Goal: Ask a question

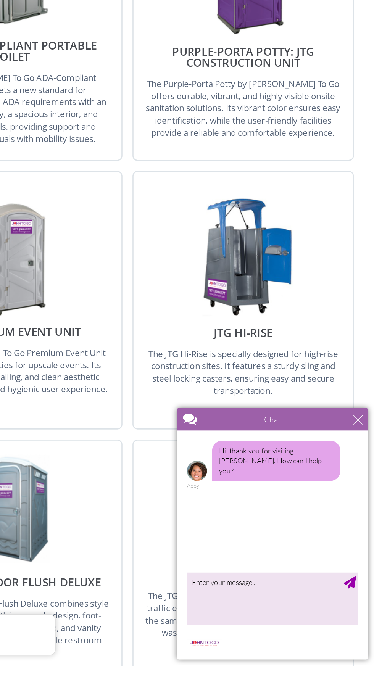
scroll to position [953, 0]
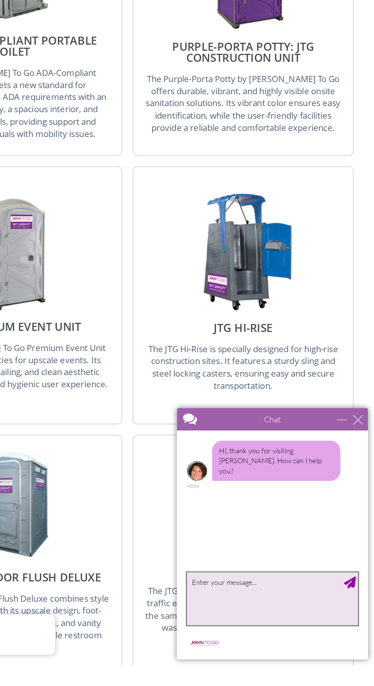
click at [257, 539] on textarea "type your message" at bounding box center [248, 551] width 130 height 40
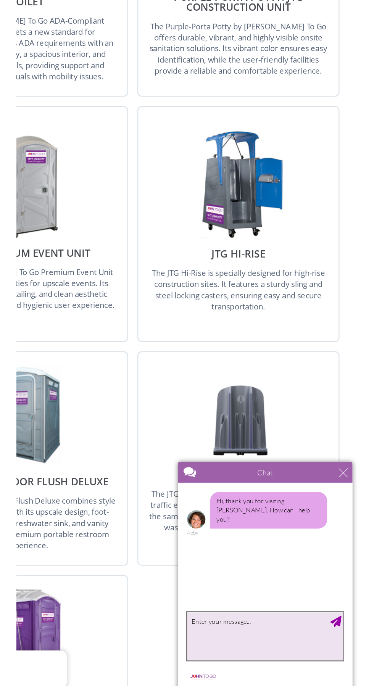
scroll to position [1060, 0]
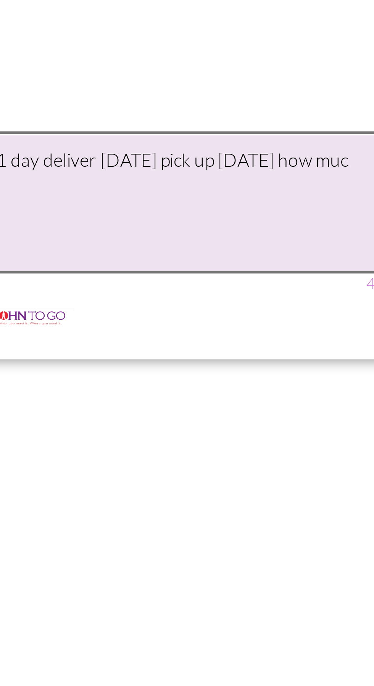
type textarea "1 day deliver [DATE] pick up [DATE] how much"
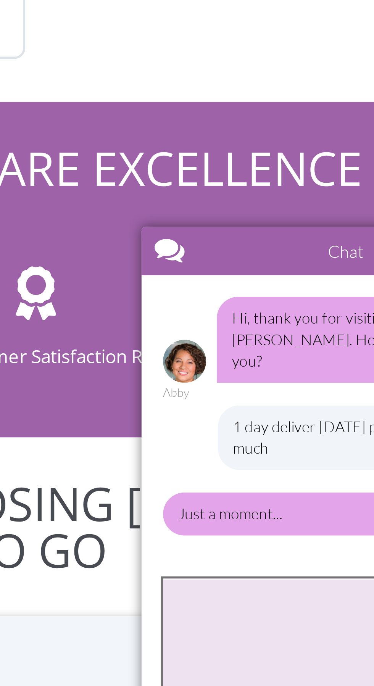
scroll to position [1407, 0]
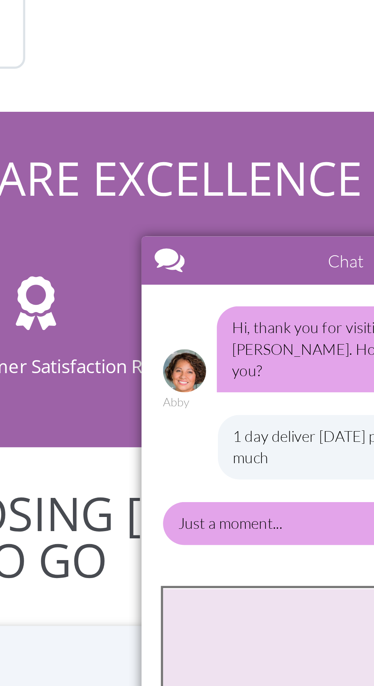
click at [180, 368] on textarea "type your message" at bounding box center [206, 372] width 130 height 40
click at [210, 342] on div "Hi, thank you for visiting [PERSON_NAME]. How can I help you? Abby 1 day delive…" at bounding box center [205, 297] width 145 height 105
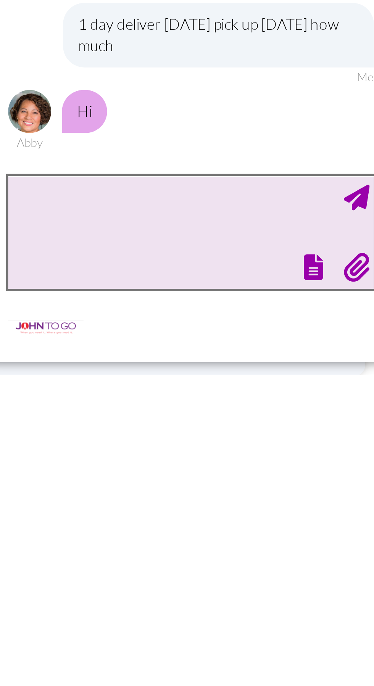
scroll to position [1423, 0]
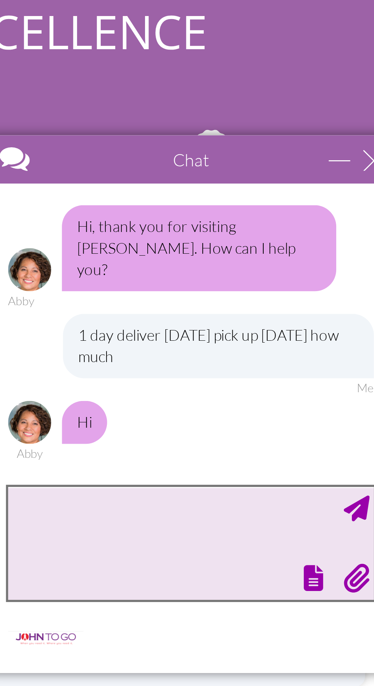
click at [51, 275] on textarea "type your message" at bounding box center [51, 271] width 130 height 40
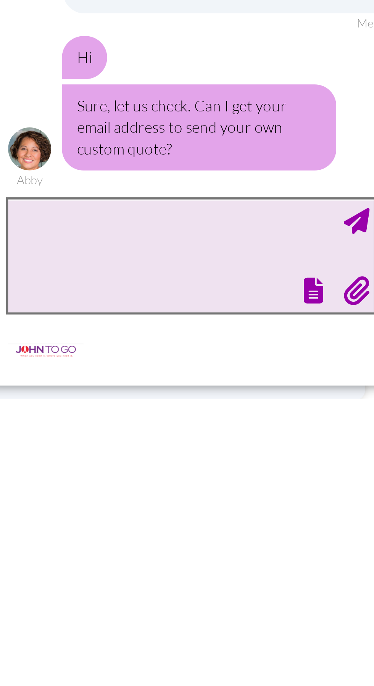
scroll to position [1439, 0]
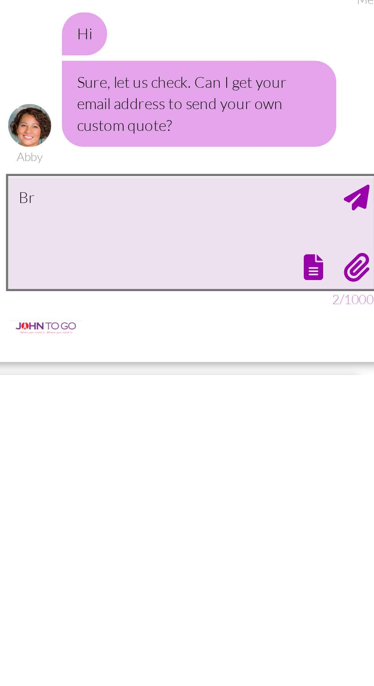
type textarea "[EMAIL_ADDRESS][DOMAIN_NAME]"
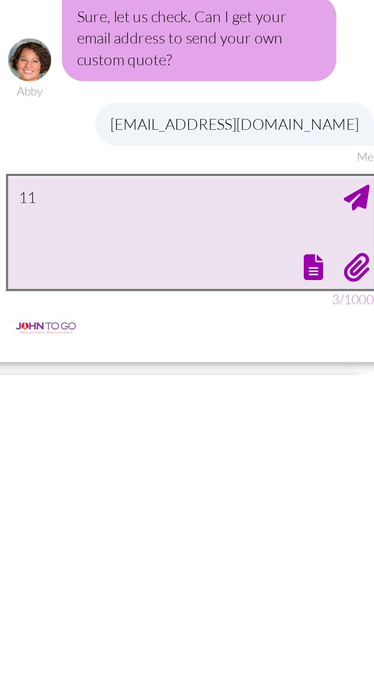
scroll to position [79, 0]
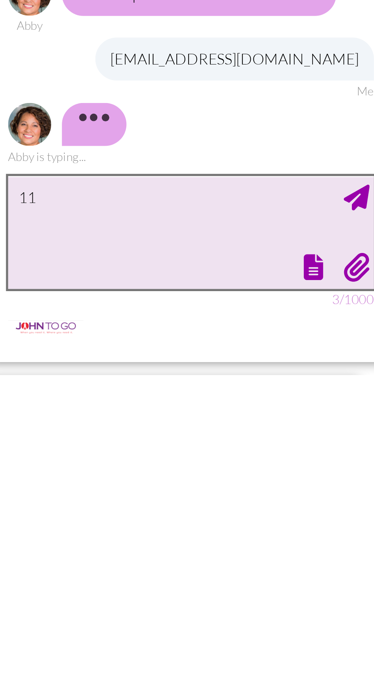
type textarea "119"
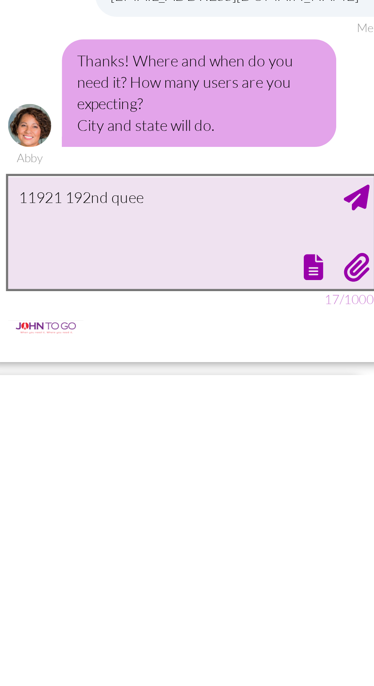
scroll to position [125, 0]
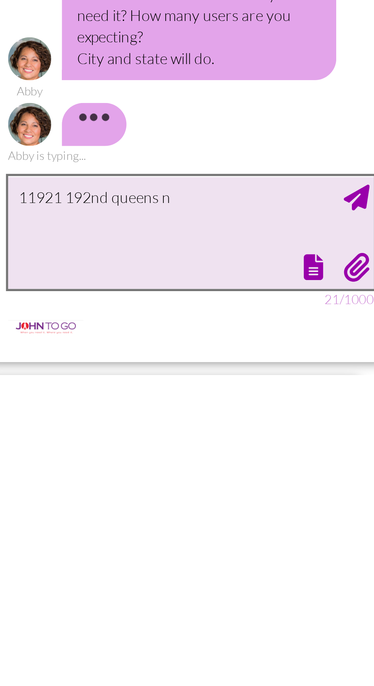
type textarea "[STREET_ADDRESS]"
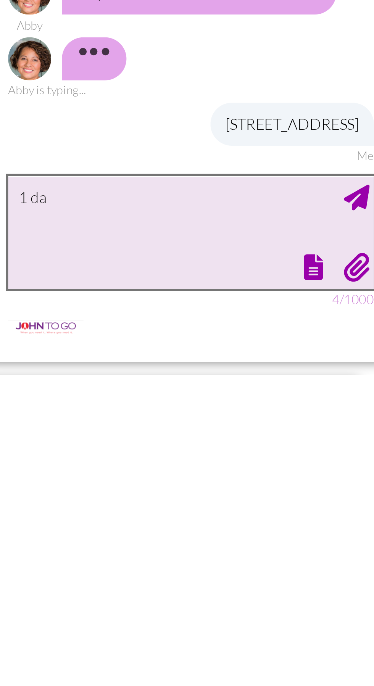
type textarea "1 day"
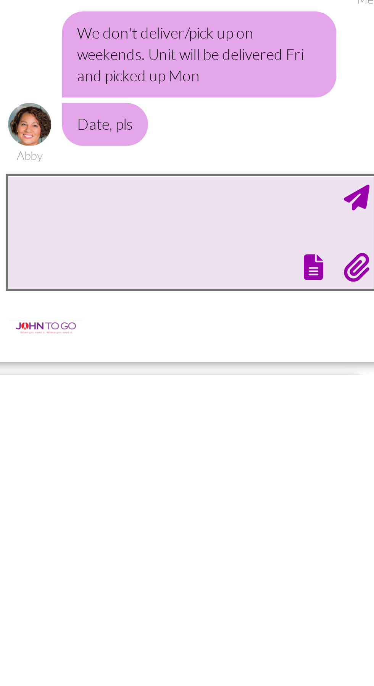
scroll to position [200, 0]
type textarea "20"
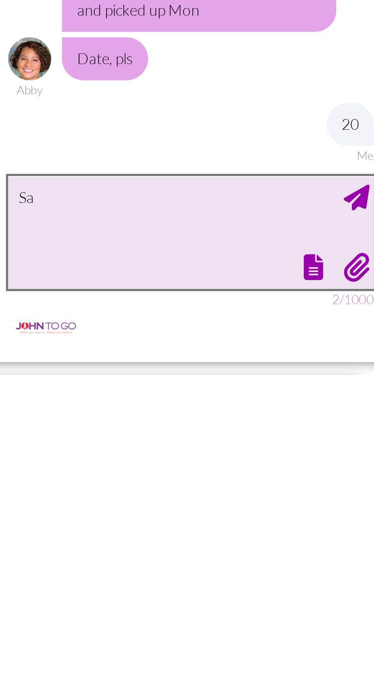
type textarea "Sat"
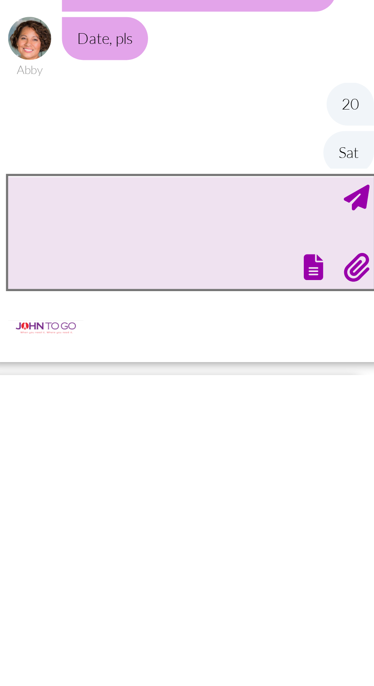
scroll to position [241, 0]
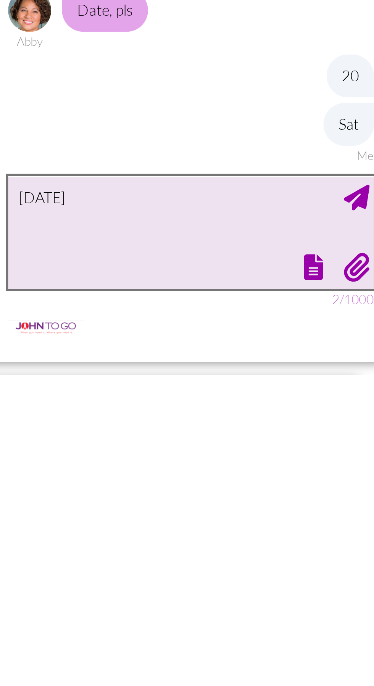
type textarea "[DATE]"
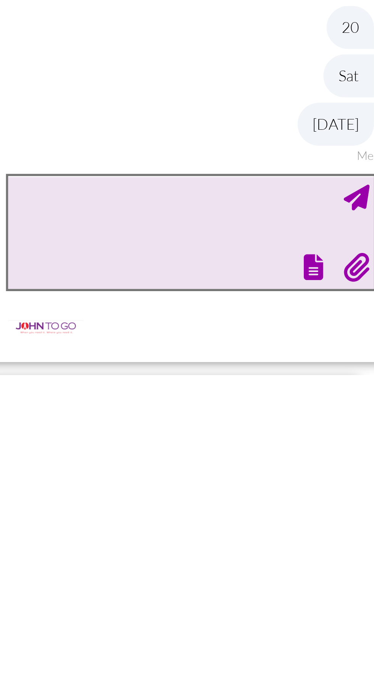
scroll to position [258, 0]
type textarea "Thank you"
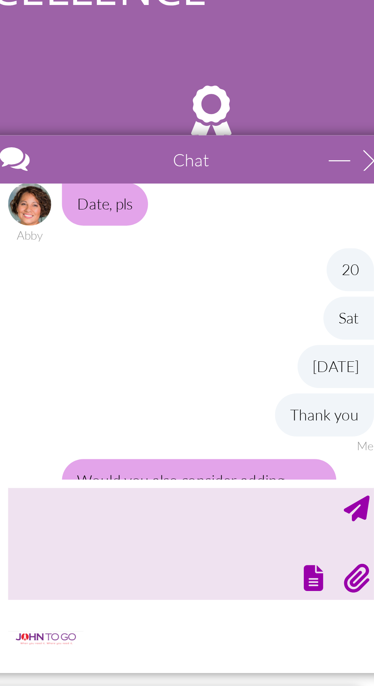
scroll to position [329, 0]
